Goal: Check status: Check status

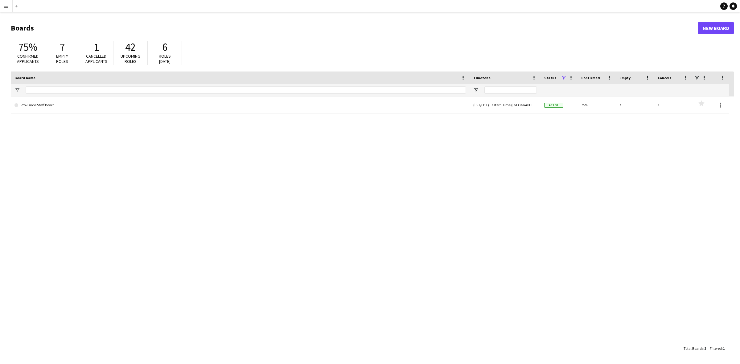
click at [7, 8] on app-icon "Menu" at bounding box center [6, 6] width 5 height 5
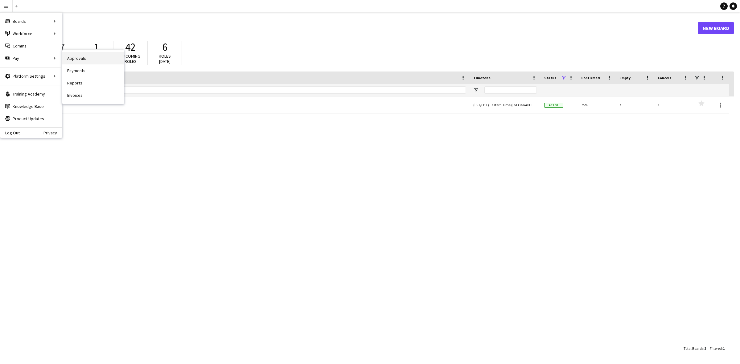
click at [93, 59] on link "Approvals" at bounding box center [93, 58] width 62 height 12
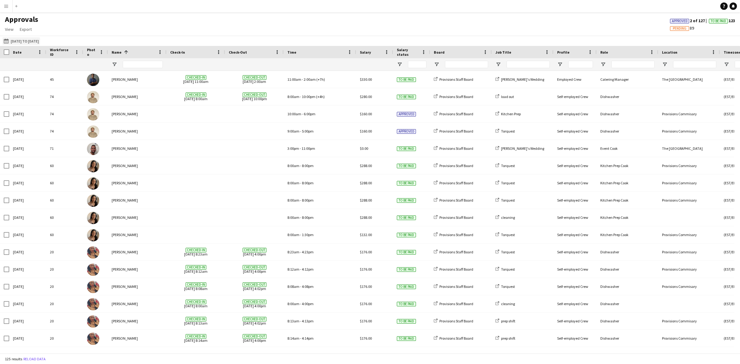
click at [40, 42] on button "[DATE] to [DATE] [DATE] to [DATE]" at bounding box center [21, 40] width 38 height 7
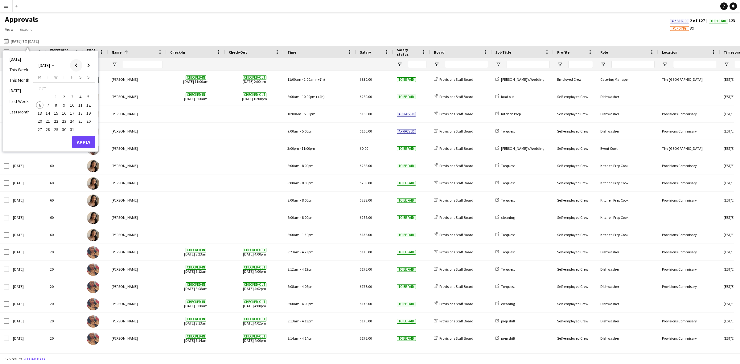
click at [75, 65] on span "Previous month" at bounding box center [76, 65] width 12 height 12
click at [198, 19] on div "Approvals View Customise view Customise filters Reset Filters Reset View Reset …" at bounding box center [370, 25] width 740 height 21
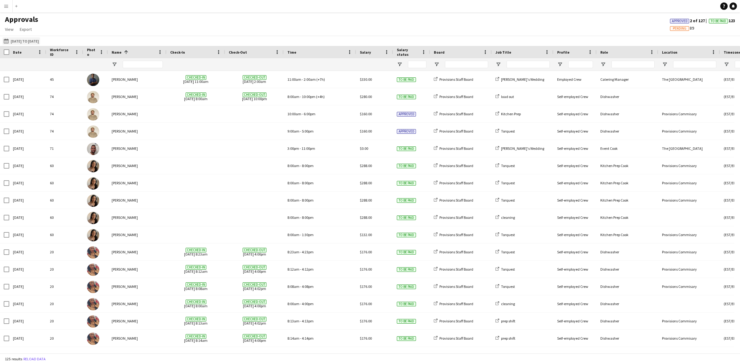
click at [40, 41] on button "[DATE] to [DATE] [DATE] to [DATE]" at bounding box center [21, 40] width 38 height 7
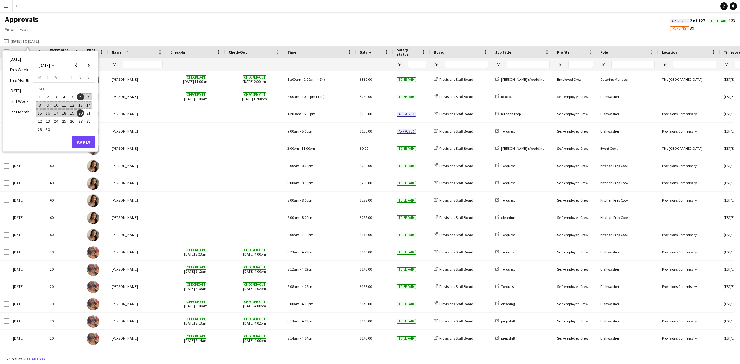
click at [90, 96] on span "7" at bounding box center [88, 96] width 7 height 7
click at [81, 114] on span "20" at bounding box center [80, 112] width 7 height 7
click at [87, 143] on button "Apply" at bounding box center [83, 142] width 23 height 12
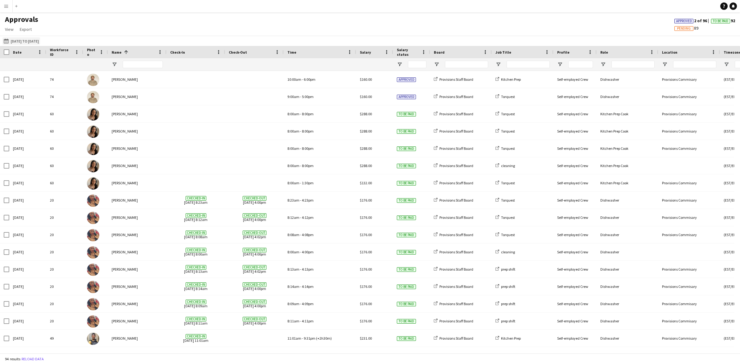
click at [40, 42] on button "[DATE] to [DATE] [DATE] to [DATE]" at bounding box center [21, 40] width 38 height 7
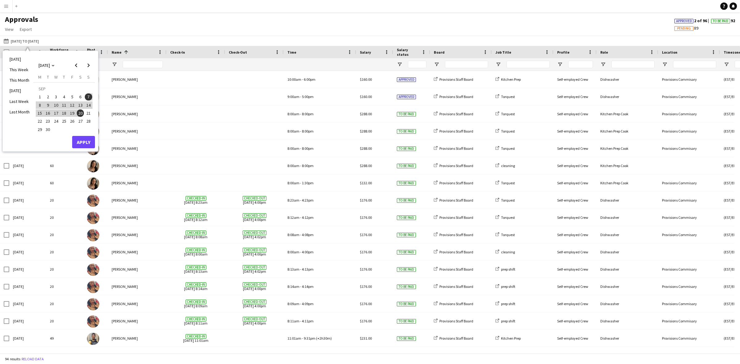
click at [90, 114] on span "21" at bounding box center [88, 112] width 7 height 7
click at [89, 63] on span "Next month" at bounding box center [88, 65] width 12 height 12
click at [78, 96] on span "4" at bounding box center [80, 96] width 7 height 7
click at [82, 140] on button "Apply" at bounding box center [83, 142] width 23 height 12
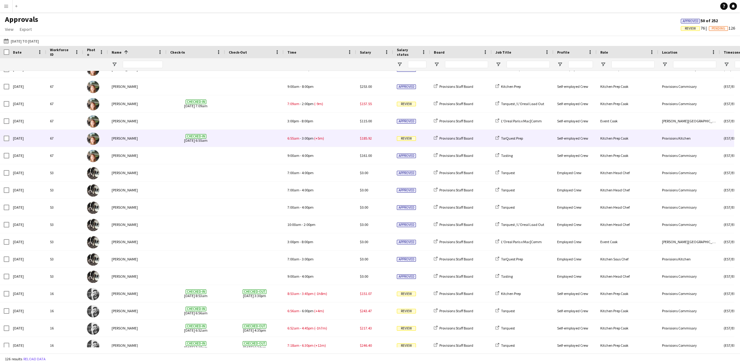
scroll to position [475, 0]
